Goal: Transaction & Acquisition: Purchase product/service

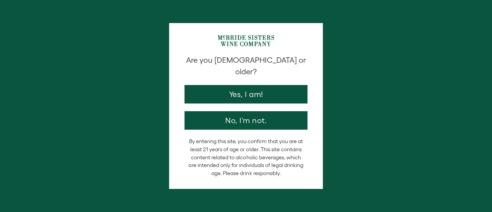
click at [259, 85] on button "Yes, I am!" at bounding box center [245, 94] width 123 height 18
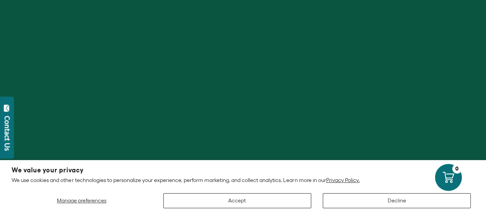
scroll to position [307, 0]
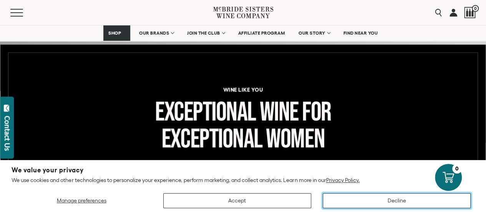
click at [403, 203] on button "Decline" at bounding box center [397, 200] width 148 height 15
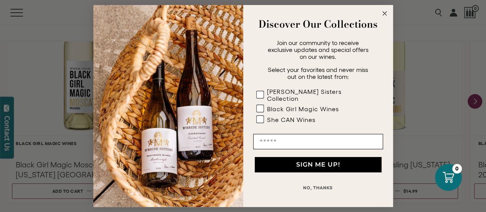
scroll to position [730, 0]
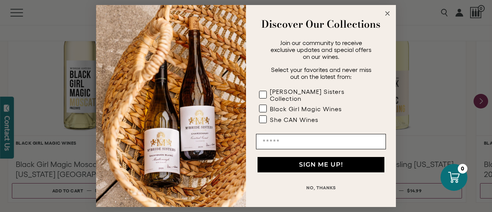
click at [387, 15] on icon "Close dialog" at bounding box center [387, 14] width 4 height 4
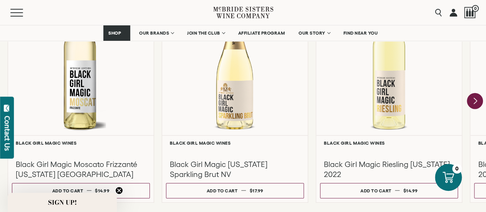
click at [475, 103] on icon "Next" at bounding box center [475, 101] width 16 height 16
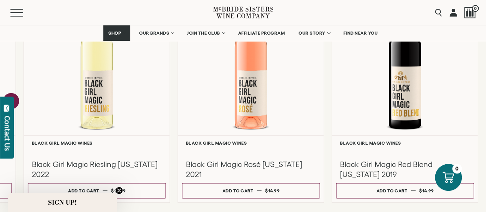
click at [15, 95] on icon "Previous" at bounding box center [11, 101] width 16 height 16
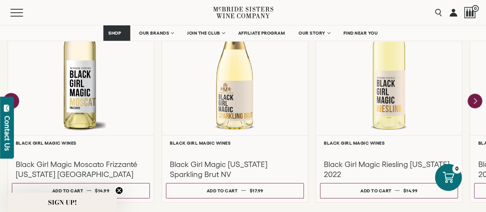
click at [15, 95] on div at bounding box center [81, 62] width 146 height 145
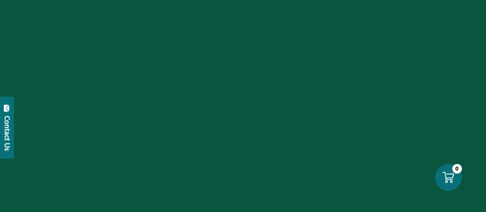
scroll to position [735, 0]
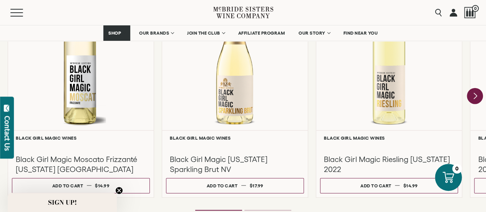
click at [479, 91] on icon "Next" at bounding box center [475, 96] width 16 height 16
